Goal: Use online tool/utility: Utilize a website feature to perform a specific function

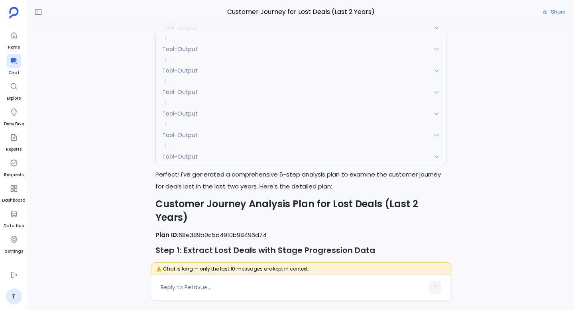
scroll to position [-4272, 0]
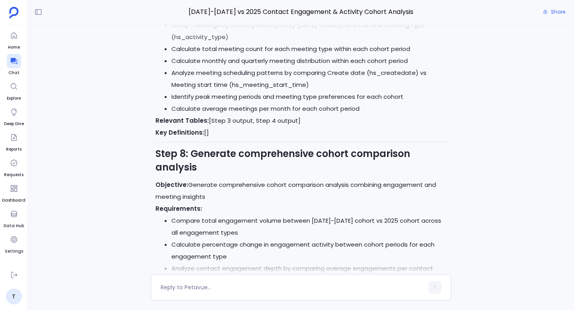
scroll to position [-310, 0]
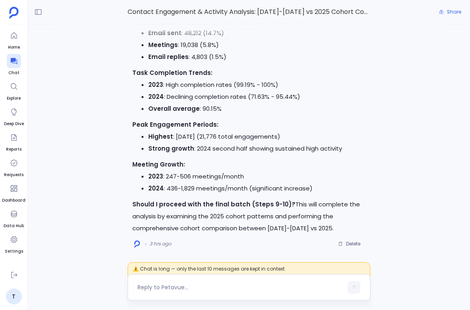
click at [203, 280] on div at bounding box center [249, 287] width 243 height 26
click at [179, 287] on textarea at bounding box center [241, 288] width 206 height 8
type textarea "generate step 3 insights"
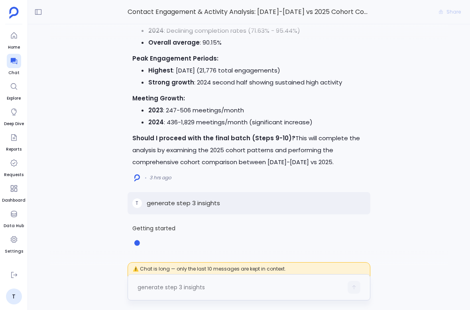
scroll to position [1800, 0]
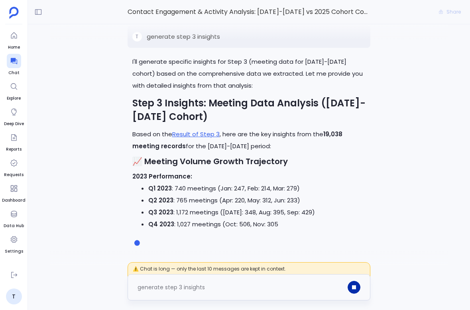
click at [359, 290] on button "button" at bounding box center [354, 287] width 13 height 13
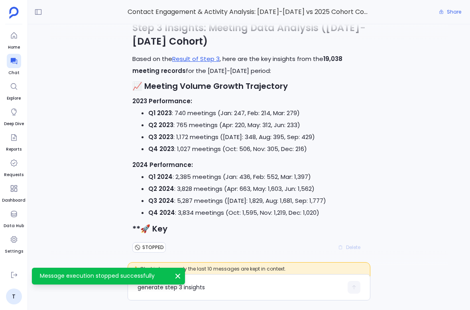
scroll to position [0, 0]
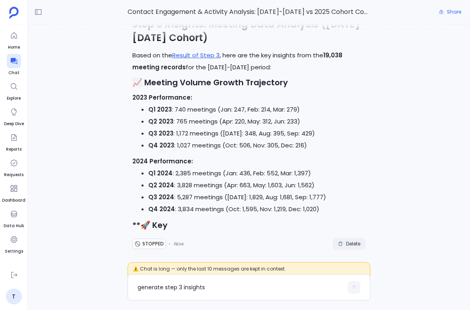
click at [353, 244] on span "Delete" at bounding box center [353, 244] width 14 height 6
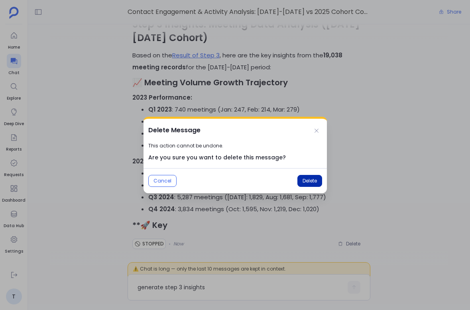
click at [307, 181] on span "Delete" at bounding box center [310, 181] width 14 height 6
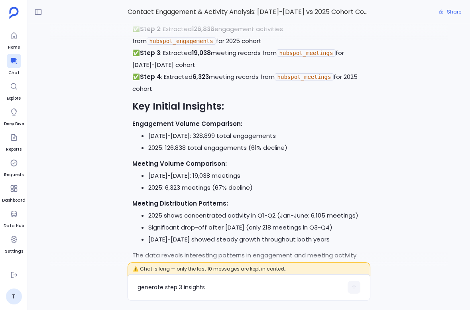
scroll to position [-939, 0]
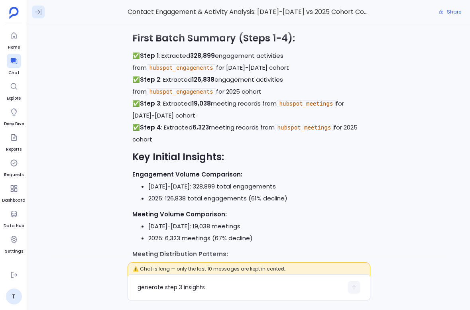
click at [39, 11] on icon at bounding box center [38, 12] width 6 height 6
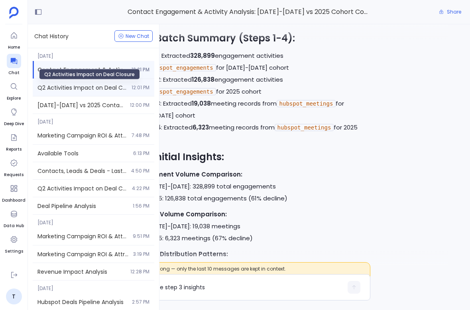
click at [77, 89] on span "Q2 Activities Impact on Deal Closure" at bounding box center [81, 88] width 89 height 8
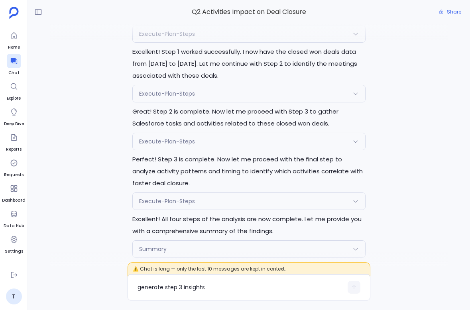
scroll to position [-1108, 0]
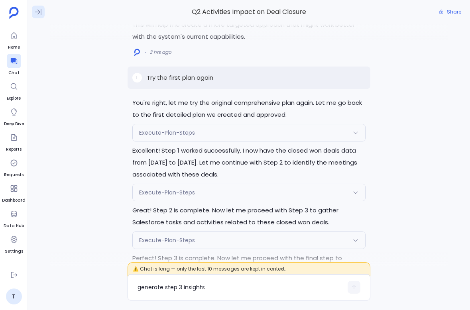
click at [39, 11] on icon at bounding box center [38, 12] width 8 height 8
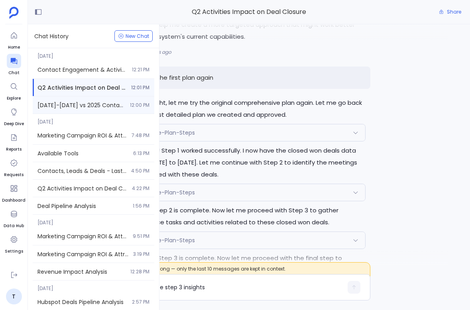
click at [73, 101] on span "[DATE]-[DATE] vs 2025 Contact Engagement & Activity Cohort Analysis" at bounding box center [81, 105] width 88 height 8
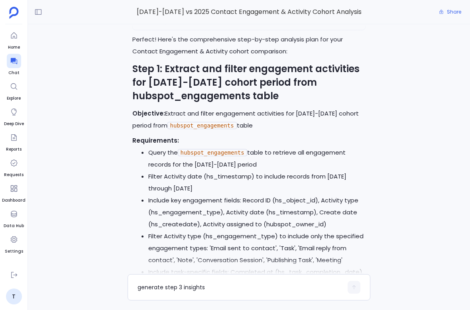
scroll to position [-2360, 0]
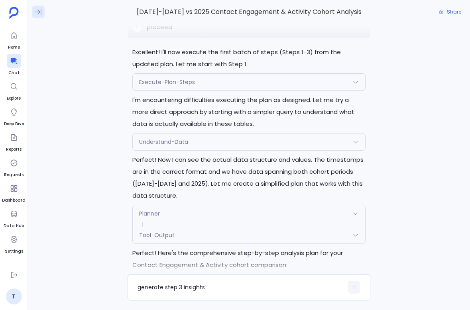
click at [38, 13] on icon at bounding box center [38, 12] width 8 height 8
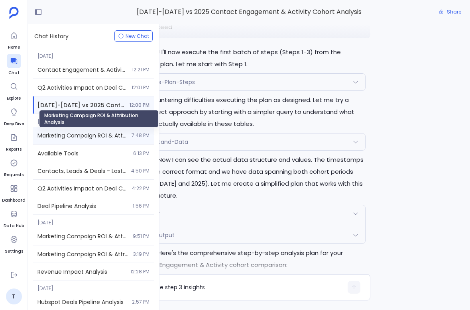
click at [76, 136] on span "Marketing Campaign ROI & Attribution Analysis" at bounding box center [81, 136] width 89 height 8
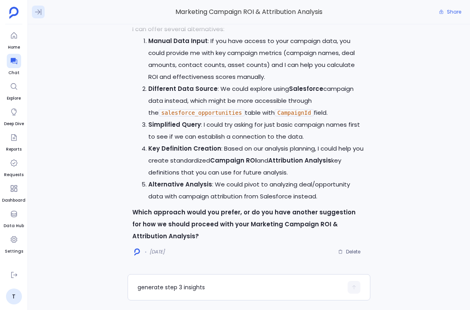
click at [36, 8] on icon at bounding box center [38, 12] width 8 height 8
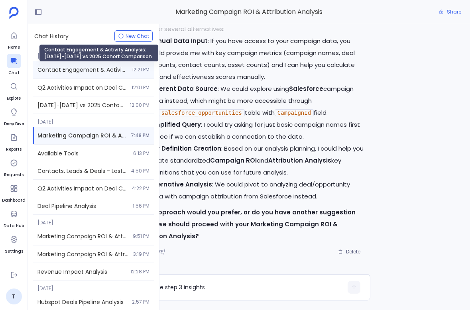
click at [64, 71] on span "Contact Engagement & Activity Analysis: [DATE]-[DATE] vs 2025 Cohort Comparison" at bounding box center [82, 70] width 90 height 8
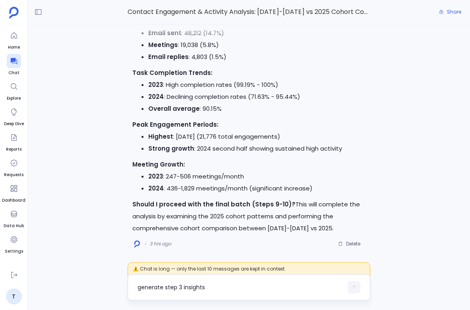
click at [236, 279] on div "generate step 3 insights" at bounding box center [249, 287] width 243 height 26
click at [214, 287] on textarea "generate step 3 insights" at bounding box center [241, 288] width 206 height 8
type textarea "give me insights for step 3"
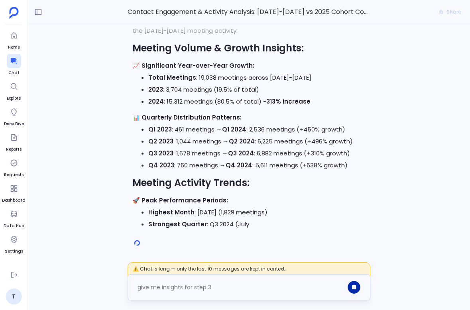
click at [353, 285] on button "button" at bounding box center [354, 287] width 13 height 13
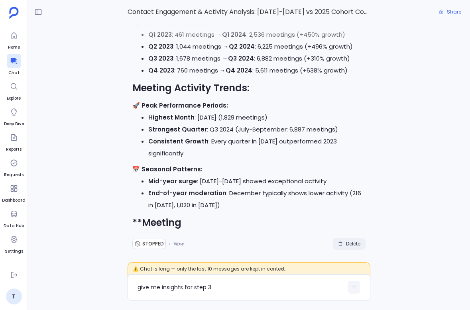
click at [352, 244] on span "Delete" at bounding box center [353, 244] width 14 height 6
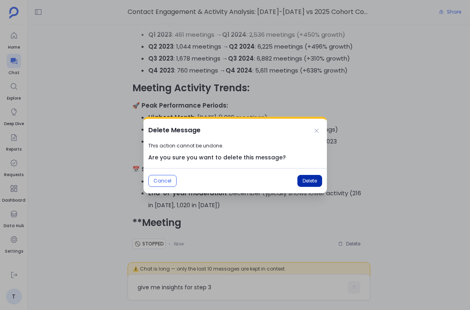
click at [317, 182] on button "Delete" at bounding box center [309, 181] width 25 height 12
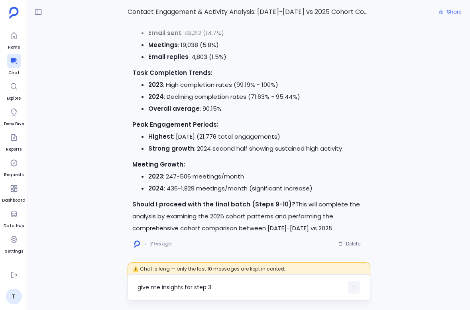
click at [191, 289] on textarea "give me insights for step 3" at bounding box center [241, 288] width 206 height 8
type textarea "give me step 3 insights"
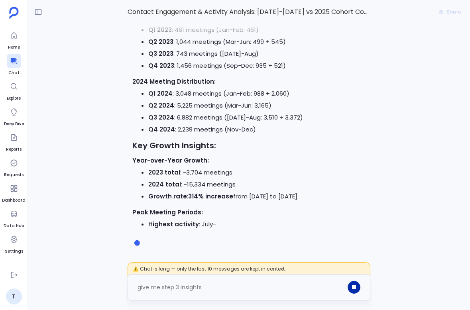
click at [352, 288] on icon "button" at bounding box center [354, 288] width 4 height 4
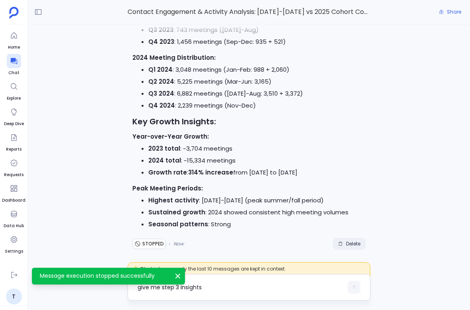
click at [355, 241] on span "Delete" at bounding box center [353, 244] width 14 height 6
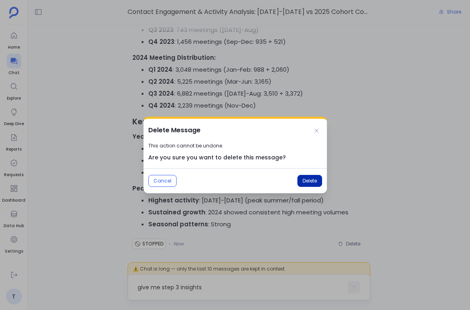
click at [318, 176] on button "Delete" at bounding box center [309, 181] width 25 height 12
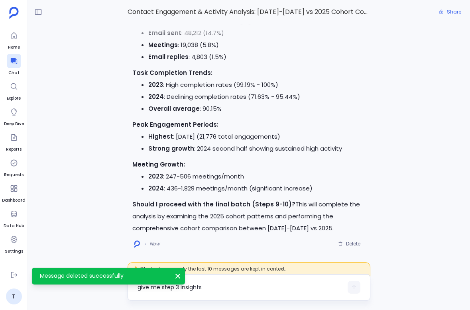
click at [191, 289] on textarea "give me step 3 insights" at bounding box center [241, 288] width 206 height 8
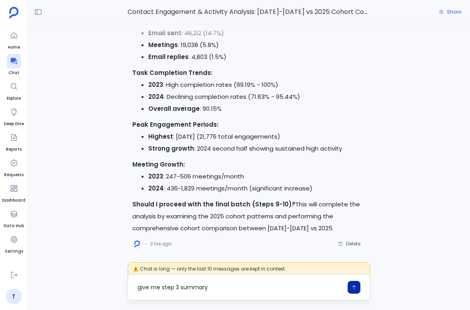
type textarea "give me step 3 summary"
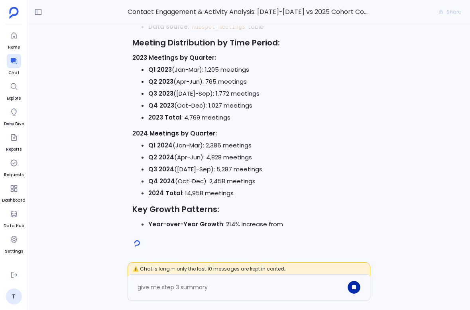
click at [355, 287] on icon "button" at bounding box center [354, 288] width 4 height 4
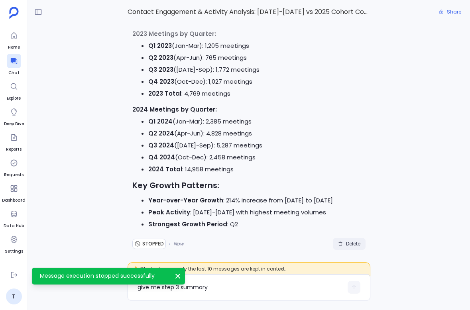
click at [351, 243] on span "Delete" at bounding box center [353, 244] width 14 height 6
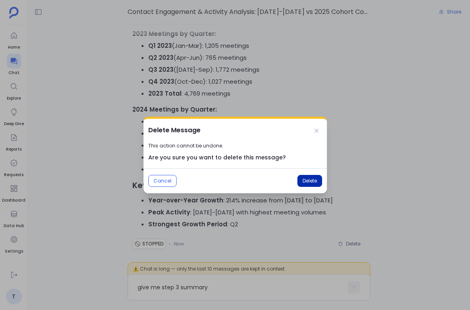
click at [304, 180] on span "Delete" at bounding box center [310, 181] width 14 height 6
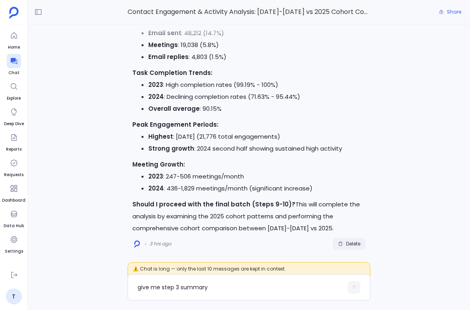
click at [350, 242] on span "Delete" at bounding box center [353, 244] width 14 height 6
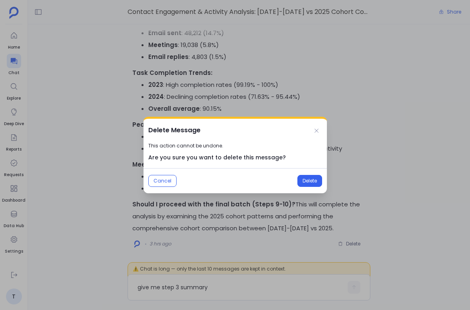
click at [305, 175] on div "Cancel Delete" at bounding box center [235, 180] width 183 height 25
click at [166, 180] on button "Cancel" at bounding box center [162, 181] width 28 height 12
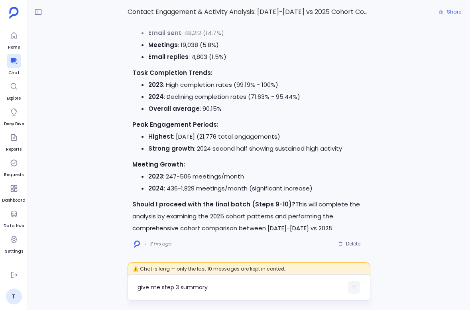
click at [157, 286] on textarea "give me step 3 summary" at bounding box center [241, 288] width 206 height 8
type textarea "give me step 3 summary"
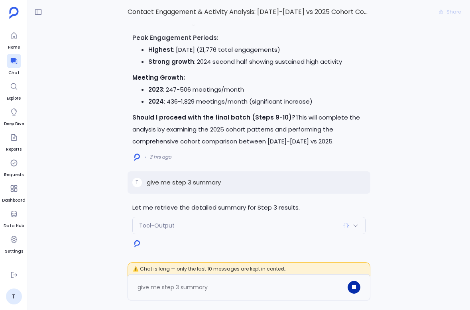
click at [209, 224] on div "Tool-Output" at bounding box center [249, 225] width 233 height 17
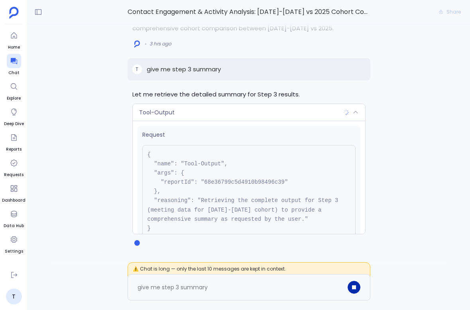
scroll to position [63, 0]
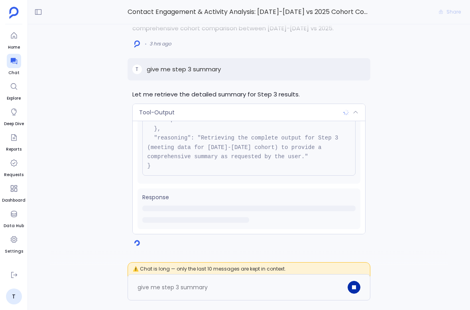
click at [355, 288] on icon "button" at bounding box center [354, 288] width 4 height 4
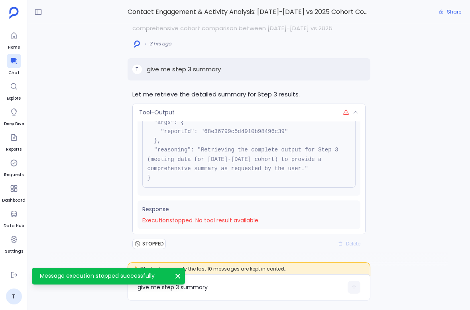
scroll to position [51, 0]
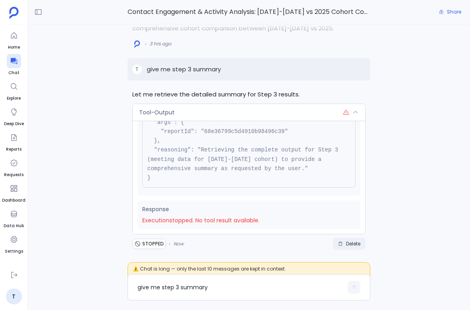
click at [353, 246] on span "Delete" at bounding box center [353, 244] width 14 height 6
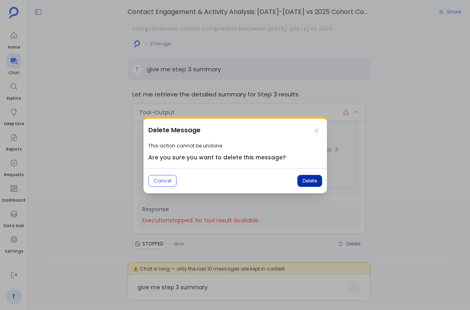
click at [310, 184] on span "Delete" at bounding box center [310, 181] width 14 height 6
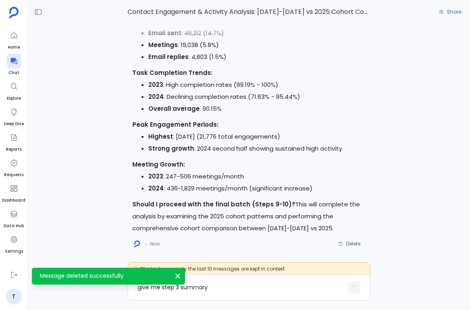
scroll to position [63, 0]
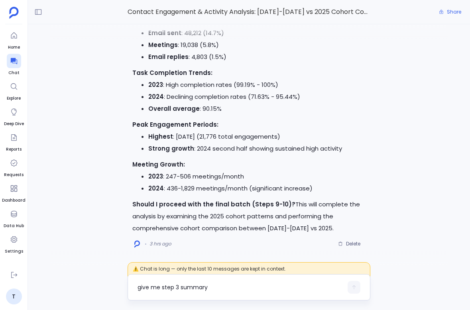
click at [195, 284] on textarea "give me step 3 summary" at bounding box center [241, 288] width 206 height 8
type textarea "give me step 3 summary"
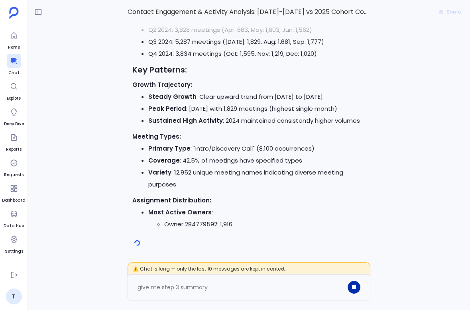
click at [355, 287] on icon "button" at bounding box center [354, 287] width 3 height 3
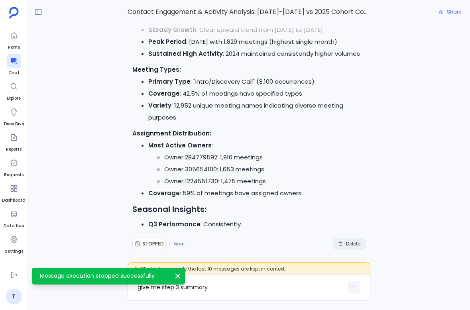
click at [351, 242] on span "Delete" at bounding box center [353, 244] width 14 height 6
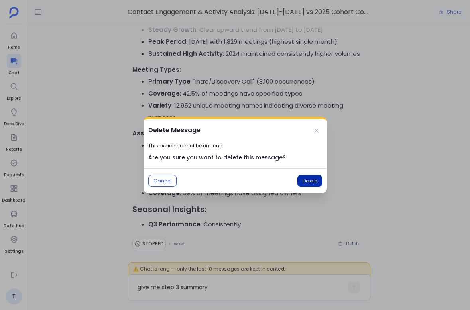
click at [304, 183] on span "Delete" at bounding box center [310, 181] width 14 height 6
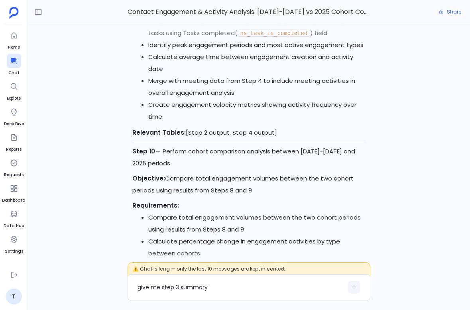
scroll to position [-1704, 0]
